Goal: Information Seeking & Learning: Find contact information

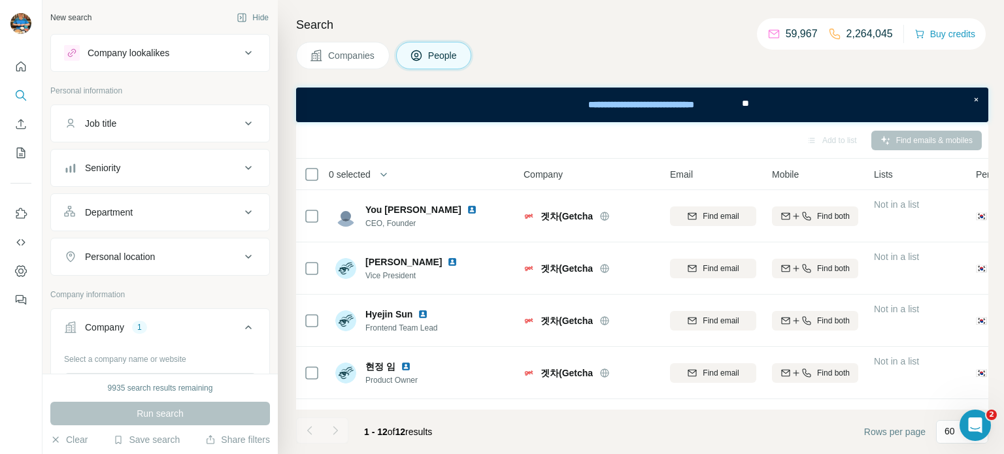
scroll to position [407, 0]
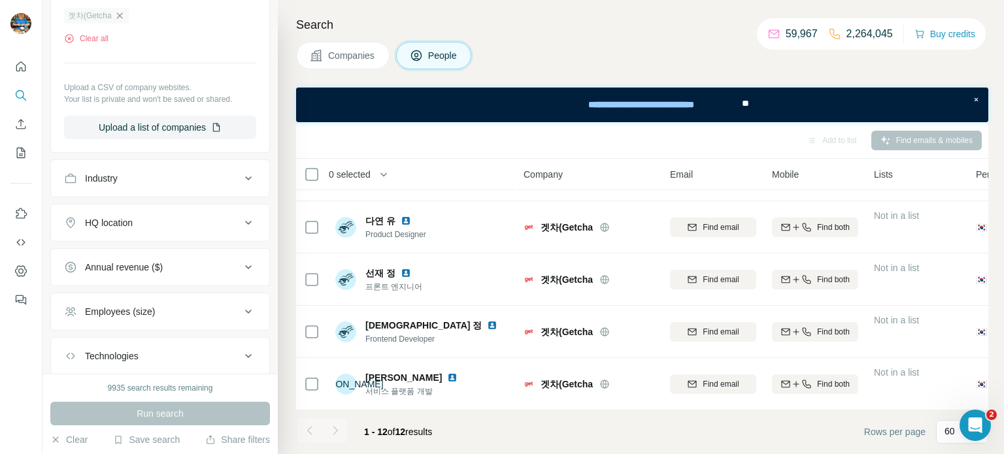
click at [120, 10] on icon "button" at bounding box center [119, 15] width 10 height 10
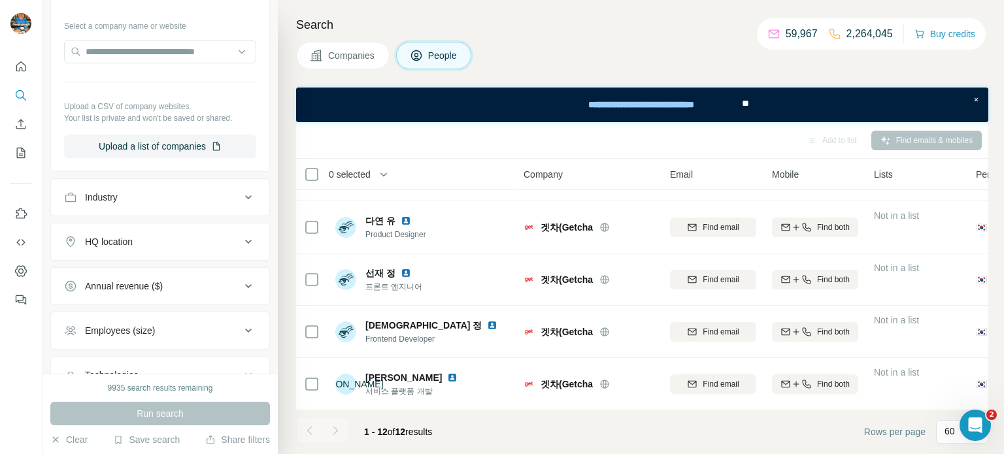
scroll to position [332, 0]
click at [185, 60] on input "text" at bounding box center [160, 53] width 192 height 24
paste input "text"
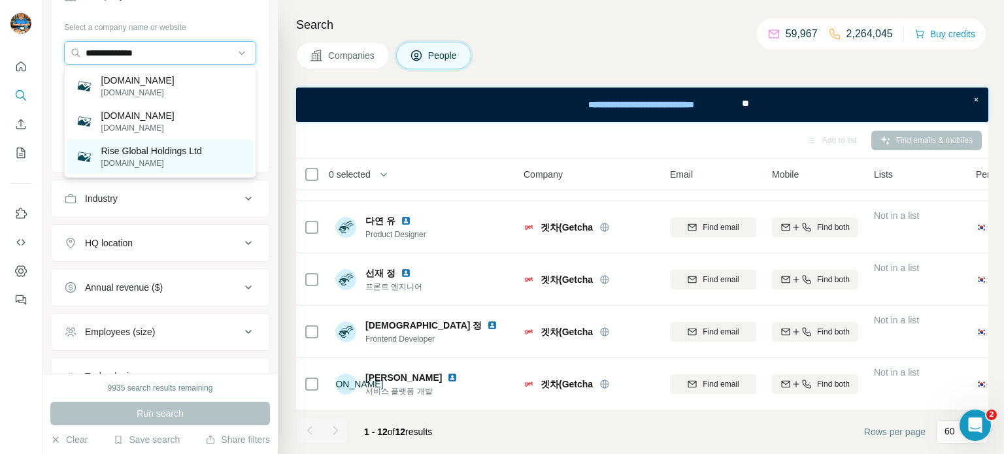
type input "**********"
click at [165, 160] on p "[DOMAIN_NAME]" at bounding box center [151, 164] width 101 height 12
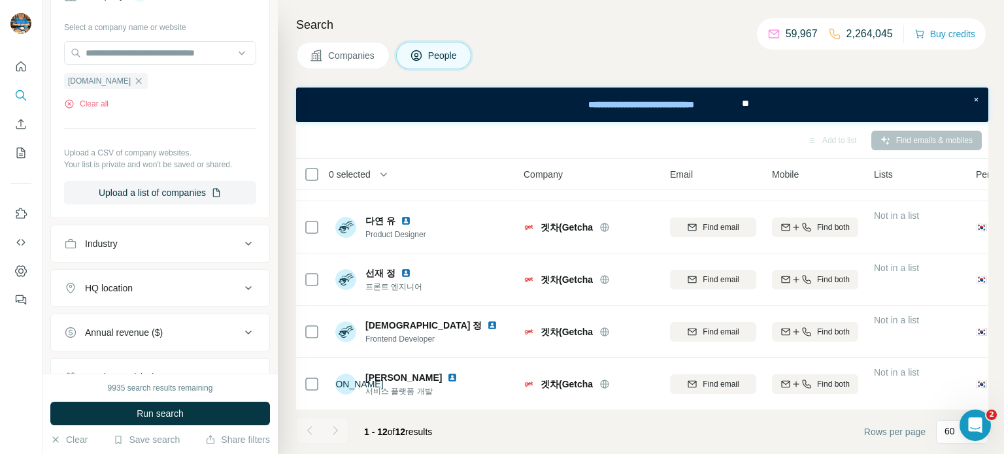
drag, startPoint x: 160, startPoint y: 79, endPoint x: 162, endPoint y: 67, distance: 11.9
click at [144, 80] on icon "button" at bounding box center [138, 81] width 10 height 10
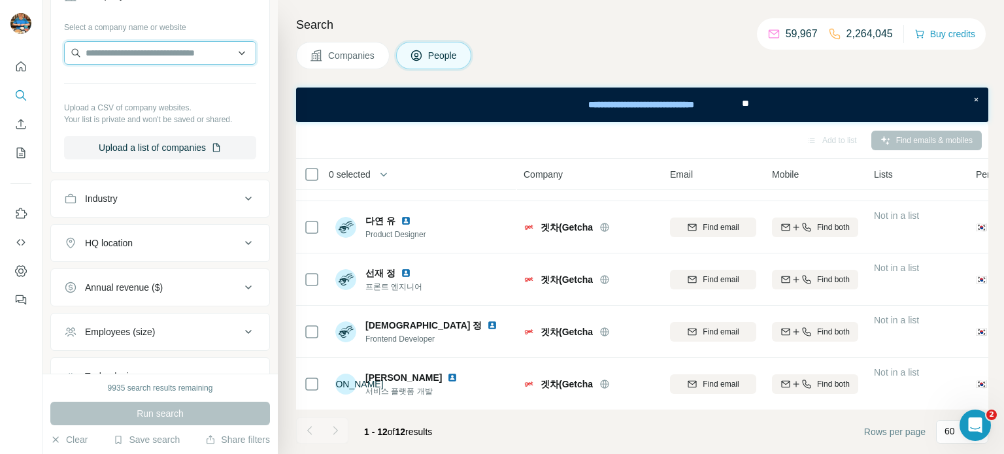
click at [175, 54] on input "text" at bounding box center [160, 53] width 192 height 24
paste input "**********"
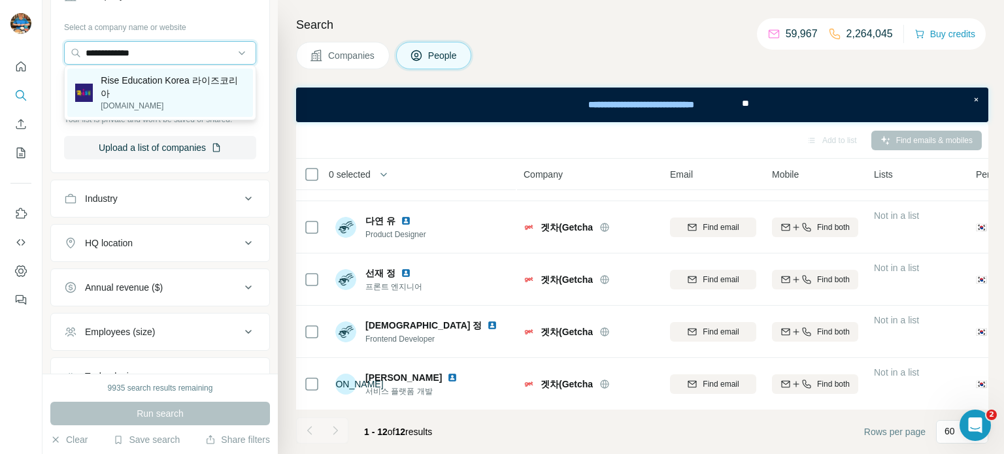
type input "**********"
click at [186, 88] on p "Rise Education Korea 라이즈코리아" at bounding box center [173, 87] width 144 height 26
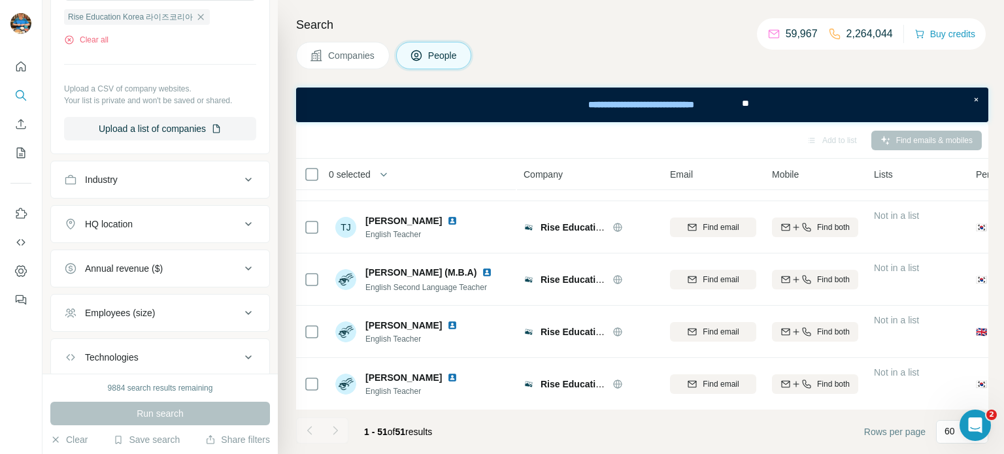
scroll to position [395, 0]
click at [571, 65] on div "Companies People" at bounding box center [642, 55] width 692 height 27
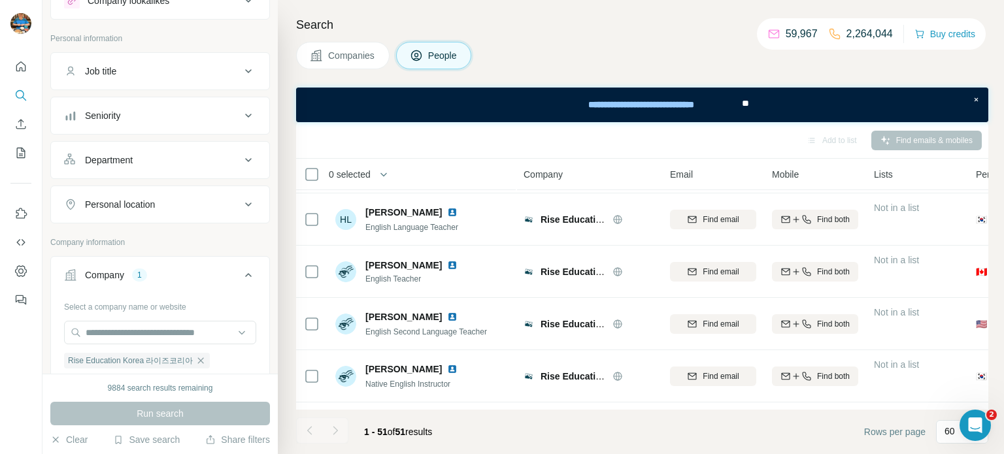
scroll to position [40, 0]
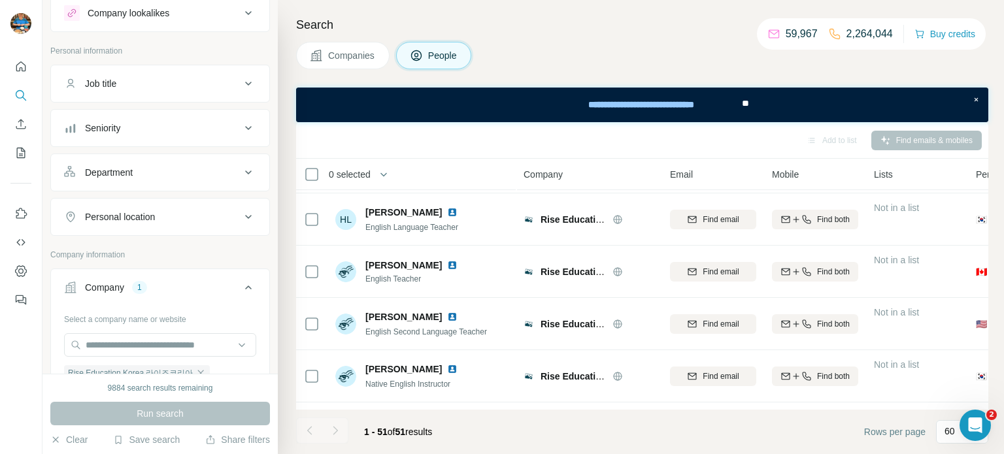
drag, startPoint x: 207, startPoint y: 91, endPoint x: 189, endPoint y: 103, distance: 21.2
click at [207, 92] on button "Job title" at bounding box center [160, 83] width 218 height 31
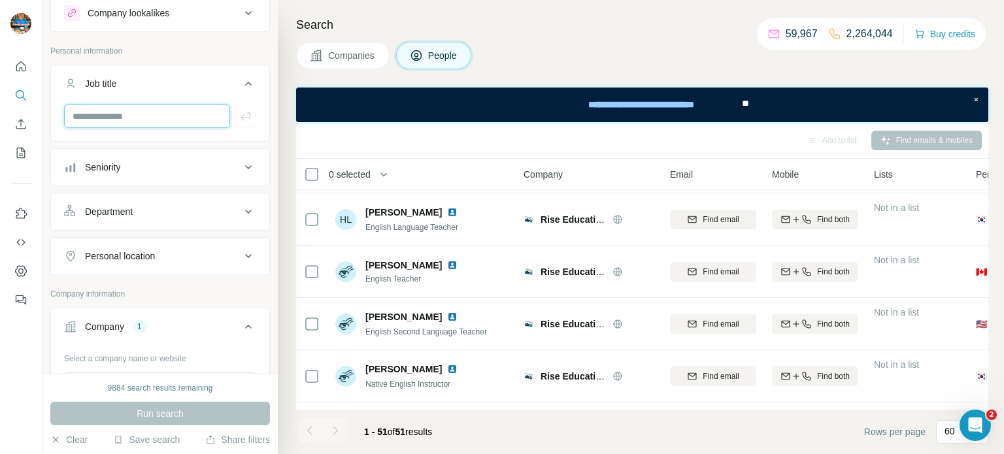
click at [169, 123] on input "text" at bounding box center [147, 117] width 166 height 24
type input "***"
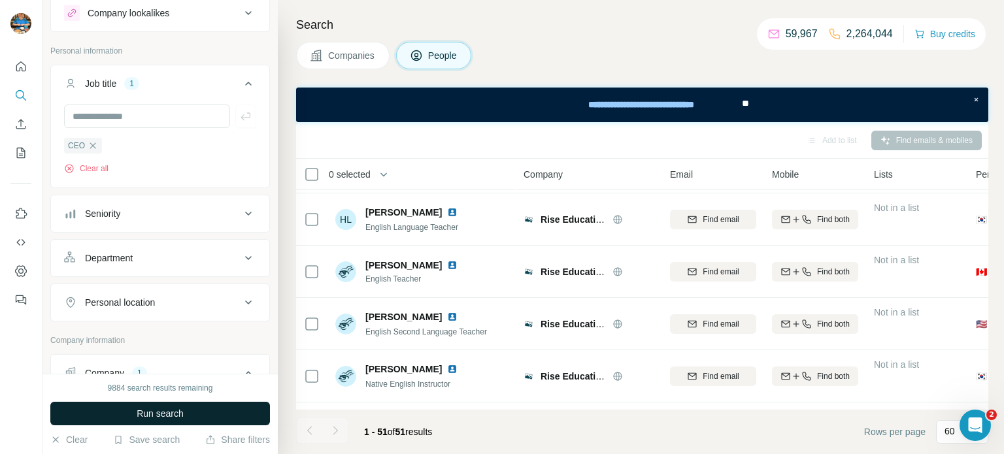
click at [181, 419] on span "Run search" at bounding box center [160, 413] width 47 height 13
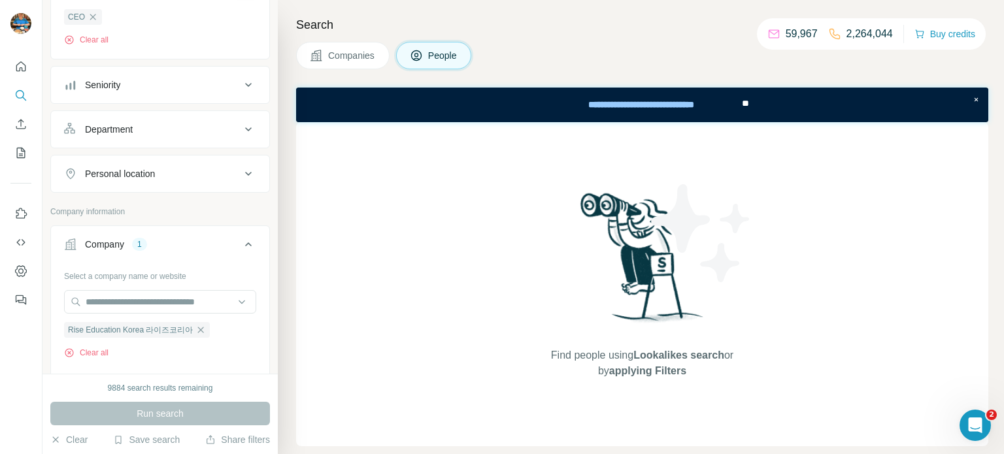
scroll to position [168, 0]
click at [517, 179] on div "Find people using Lookalikes search or by applying Filters" at bounding box center [642, 284] width 692 height 324
